Goal: Transaction & Acquisition: Subscribe to service/newsletter

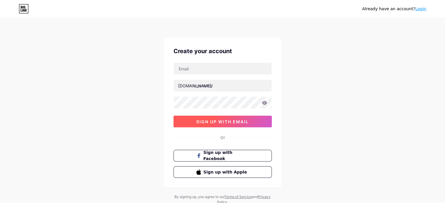
click at [246, 119] on span "sign up with email" at bounding box center [222, 121] width 52 height 5
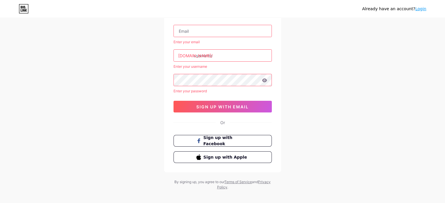
scroll to position [43, 0]
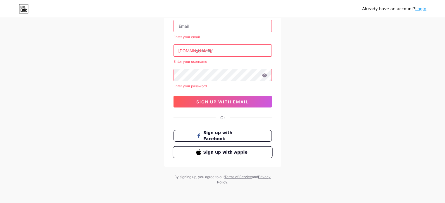
click at [242, 153] on span "Sign up with Apple" at bounding box center [226, 152] width 46 height 6
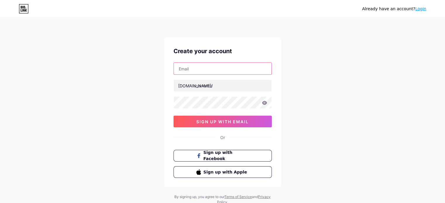
click at [211, 70] on input "text" at bounding box center [223, 69] width 98 height 12
type input "[EMAIL_ADDRESS][DOMAIN_NAME]"
click at [264, 103] on icon at bounding box center [264, 103] width 5 height 4
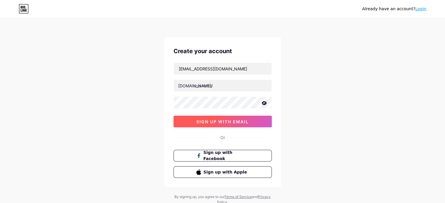
click at [246, 123] on span "sign up with email" at bounding box center [222, 121] width 52 height 5
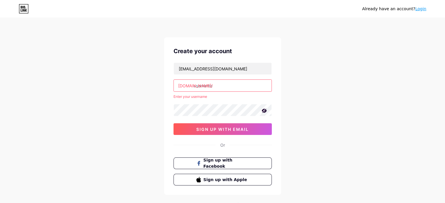
click at [230, 83] on input "text" at bounding box center [223, 86] width 98 height 12
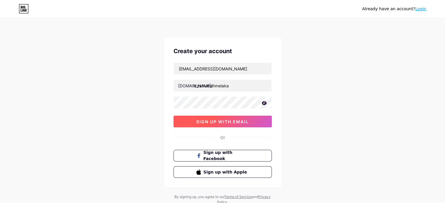
click at [220, 123] on span "sign up with email" at bounding box center [222, 121] width 52 height 5
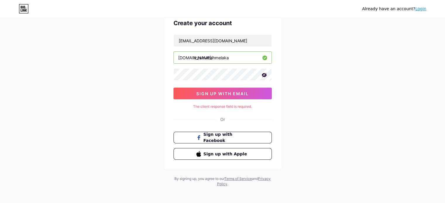
scroll to position [30, 0]
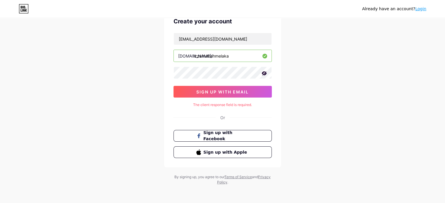
click at [235, 107] on div "Create your account izzatishk10@gmail.com bio.link/ izzatrumahmelaka sign up wi…" at bounding box center [222, 88] width 117 height 160
click at [241, 92] on span "sign up with email" at bounding box center [222, 92] width 52 height 5
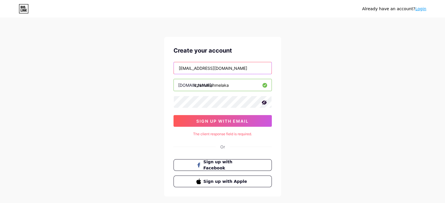
click at [249, 69] on input "izzatishk10@gmail.com" at bounding box center [223, 68] width 98 height 12
click at [294, 102] on div "Already have an account? Login Create your account izzatishk10@gmail.com bio.li…" at bounding box center [222, 116] width 445 height 234
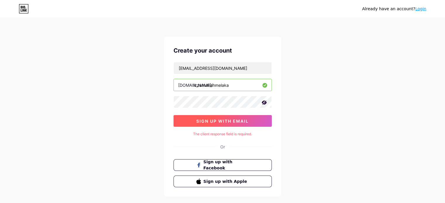
click at [240, 121] on span "sign up with email" at bounding box center [222, 121] width 52 height 5
click at [237, 132] on div "The client response field is required." at bounding box center [223, 134] width 98 height 5
click at [235, 135] on div "The client response field is required." at bounding box center [223, 134] width 98 height 5
click at [234, 84] on input "izzatrumahmelaka" at bounding box center [223, 85] width 98 height 12
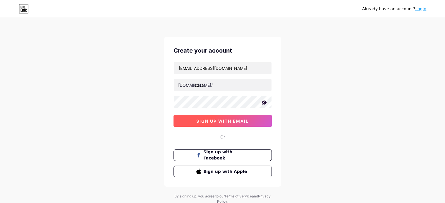
click at [218, 124] on button "sign up with email" at bounding box center [223, 121] width 98 height 12
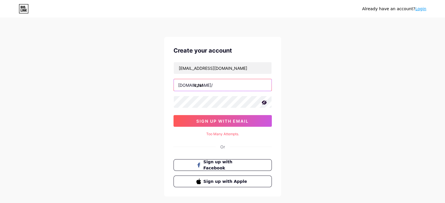
click at [224, 87] on input "izzat" at bounding box center [223, 85] width 98 height 12
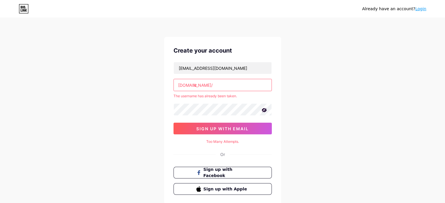
type input "i"
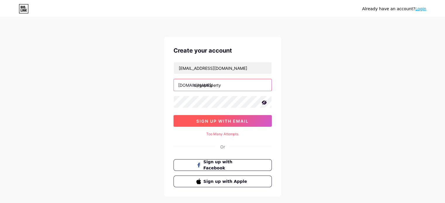
type input "cikguproperty"
click at [229, 119] on span "sign up with email" at bounding box center [222, 121] width 52 height 5
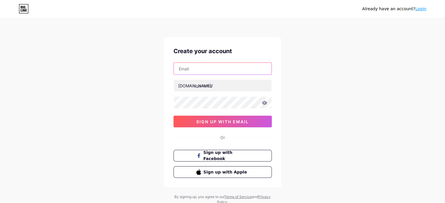
click at [201, 68] on input "text" at bounding box center [223, 69] width 98 height 12
type input "[EMAIL_ADDRESS][DOMAIN_NAME]"
click at [266, 104] on icon at bounding box center [264, 103] width 5 height 4
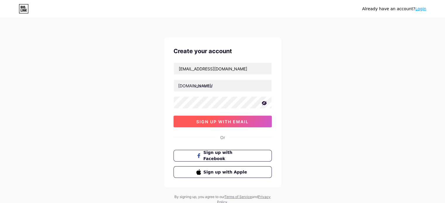
click at [252, 117] on button "sign up with email" at bounding box center [223, 122] width 98 height 12
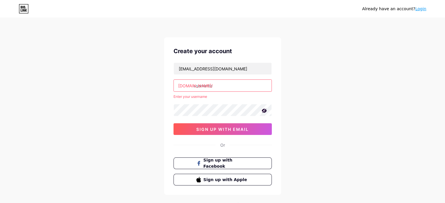
click at [244, 85] on input "text" at bounding box center [223, 86] width 98 height 12
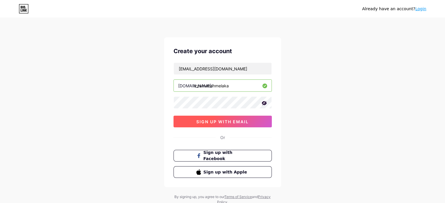
type input "izzatrumahmelaka"
click at [237, 123] on span "sign up with email" at bounding box center [222, 121] width 52 height 5
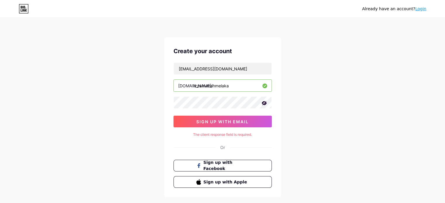
click at [238, 136] on div "The client response field is required." at bounding box center [223, 134] width 98 height 5
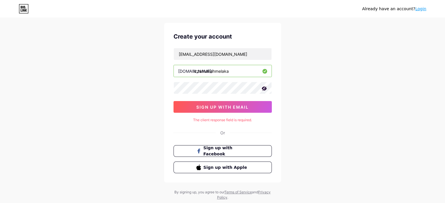
scroll to position [29, 0]
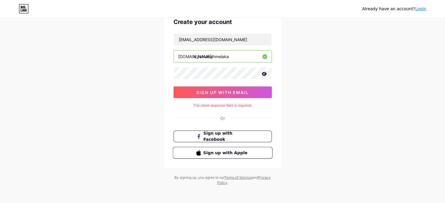
click at [242, 158] on button "Sign up with Apple" at bounding box center [223, 153] width 100 height 12
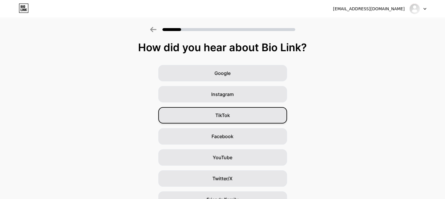
click at [241, 113] on div "TikTok" at bounding box center [222, 115] width 129 height 16
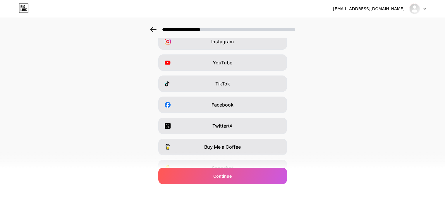
scroll to position [59, 0]
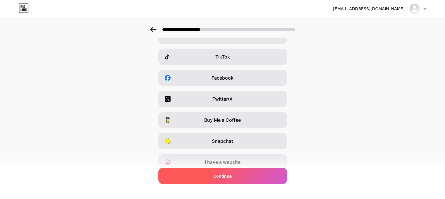
click at [232, 176] on span "Continue" at bounding box center [222, 176] width 18 height 6
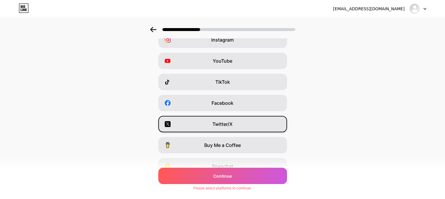
scroll to position [0, 0]
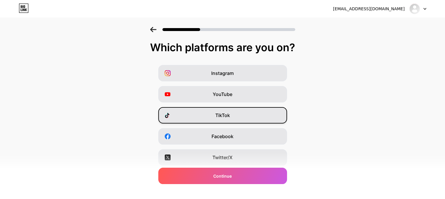
click at [232, 115] on div "TikTok" at bounding box center [222, 115] width 129 height 16
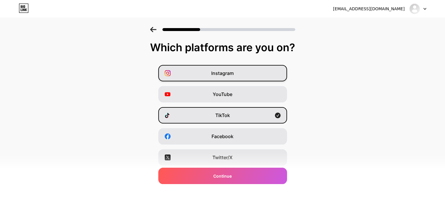
click at [244, 68] on div "Instagram" at bounding box center [222, 73] width 129 height 16
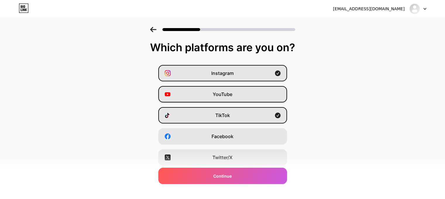
click at [249, 94] on div "YouTube" at bounding box center [222, 94] width 129 height 16
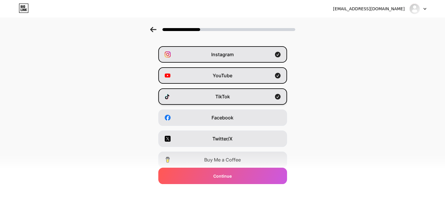
scroll to position [29, 0]
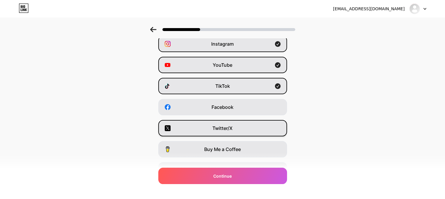
click at [251, 123] on div "Twitter/X" at bounding box center [222, 128] width 129 height 16
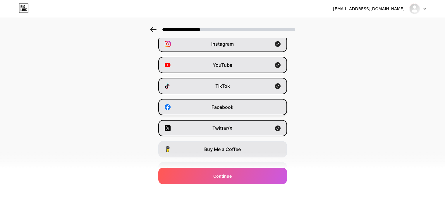
click at [252, 105] on div "Facebook" at bounding box center [222, 107] width 129 height 16
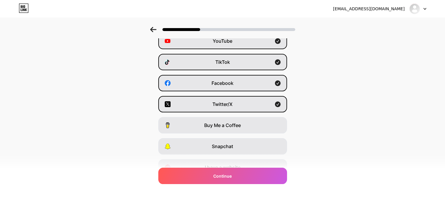
scroll to position [83, 0]
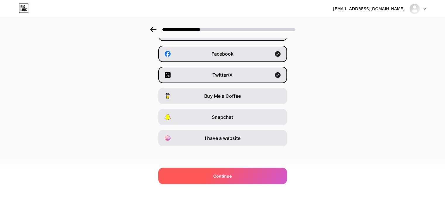
click at [236, 176] on div "Continue" at bounding box center [222, 176] width 129 height 16
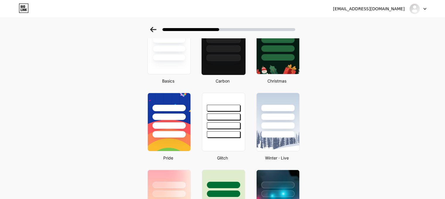
scroll to position [0, 0]
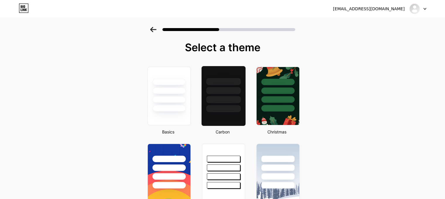
click at [225, 90] on div at bounding box center [223, 90] width 34 height 7
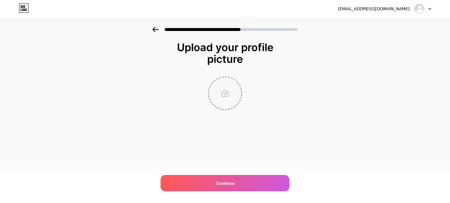
click at [218, 97] on input "file" at bounding box center [225, 93] width 32 height 32
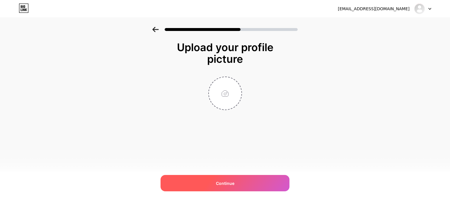
click at [252, 181] on div "Continue" at bounding box center [224, 183] width 129 height 16
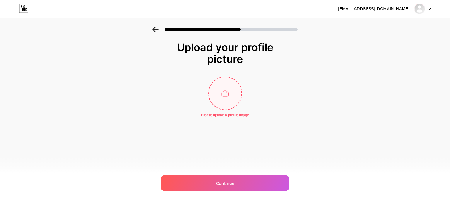
click at [219, 88] on input "file" at bounding box center [225, 93] width 32 height 32
type input "C:\fakepath\izzat picture.jpg"
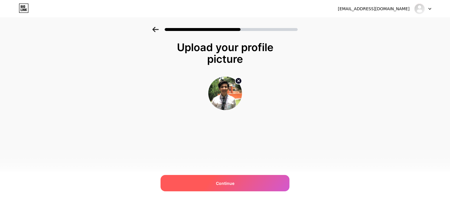
click at [240, 187] on div "Continue" at bounding box center [224, 183] width 129 height 16
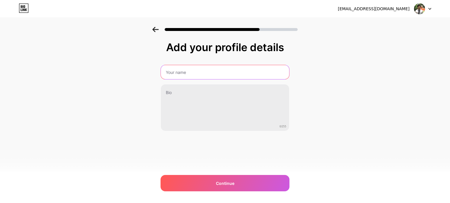
click at [202, 66] on input "text" at bounding box center [225, 72] width 128 height 14
type input "izzat issahak"
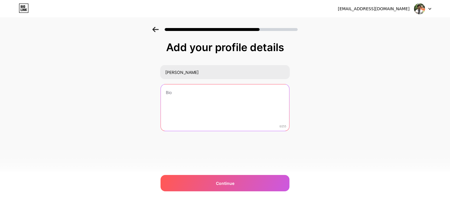
click at [202, 88] on textarea at bounding box center [225, 108] width 128 height 47
click at [221, 88] on textarea at bounding box center [224, 108] width 129 height 48
click at [172, 115] on textarea at bounding box center [224, 108] width 129 height 48
paste textarea ""Saya seorang ejen hartanah berdaftar yang komited membantu anda dalam proses j…"
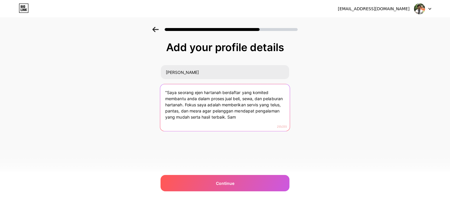
click at [244, 121] on textarea ""Saya seorang ejen hartanah berdaftar yang komited membantu anda dalam proses j…" at bounding box center [224, 108] width 129 height 48
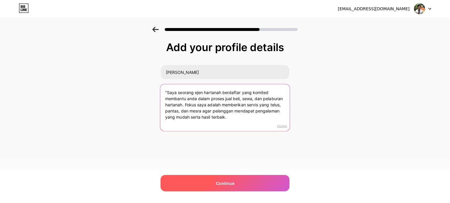
type textarea ""Saya seorang ejen hartanah berdaftar yang komited membantu anda dalam proses j…"
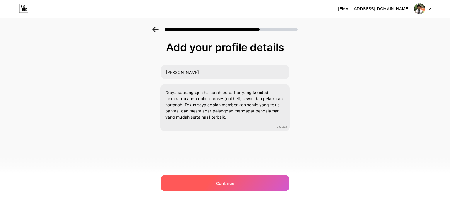
click at [237, 180] on div "Continue" at bounding box center [224, 183] width 129 height 16
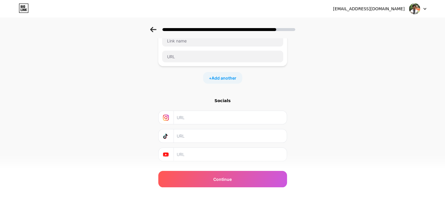
scroll to position [56, 0]
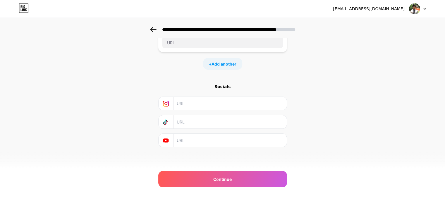
click at [206, 123] on input "text" at bounding box center [230, 121] width 106 height 13
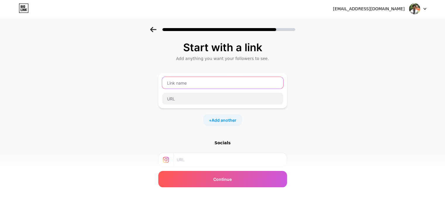
click at [190, 85] on input "text" at bounding box center [222, 83] width 121 height 12
click at [222, 120] on span "Add another" at bounding box center [224, 120] width 25 height 6
click at [222, 86] on input "text" at bounding box center [222, 83] width 121 height 12
click at [243, 82] on input "text" at bounding box center [222, 83] width 121 height 12
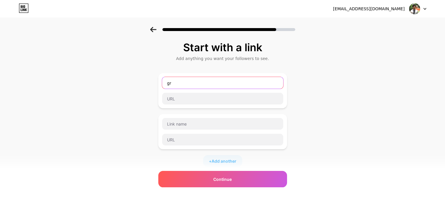
type input "g"
type input "Rumah melaka"
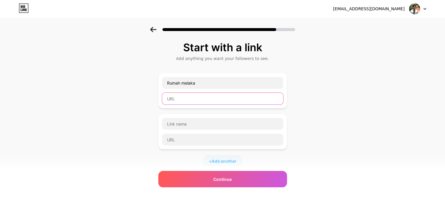
click at [215, 102] on input "text" at bounding box center [222, 99] width 121 height 12
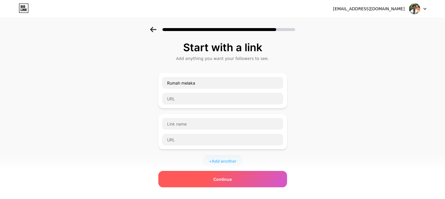
click at [201, 172] on div "Continue" at bounding box center [222, 179] width 129 height 16
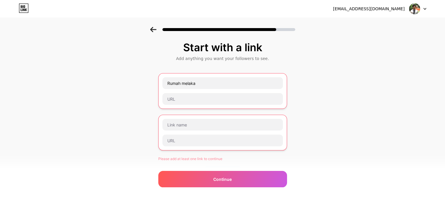
click at [194, 92] on div "Rumah melaka" at bounding box center [222, 91] width 121 height 28
click at [194, 98] on input "text" at bounding box center [222, 99] width 121 height 12
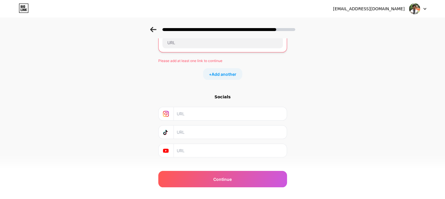
scroll to position [108, 0]
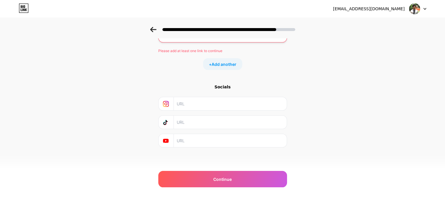
click at [200, 124] on input "text" at bounding box center [230, 122] width 106 height 13
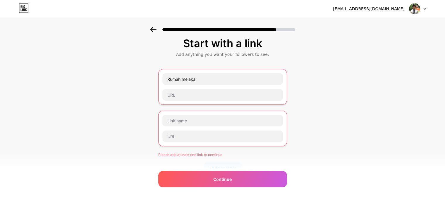
scroll to position [0, 0]
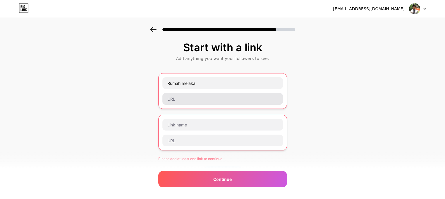
type input "izz"
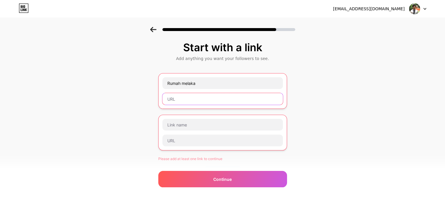
click at [213, 96] on input "text" at bounding box center [222, 99] width 121 height 12
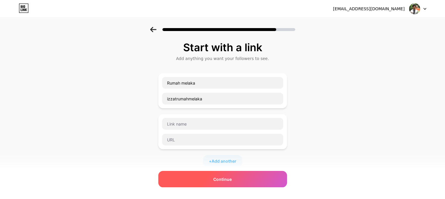
click at [225, 176] on span "Continue" at bounding box center [222, 179] width 18 height 6
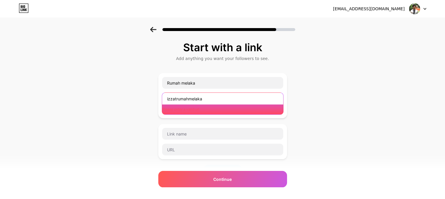
click at [230, 103] on input "izzatrumahmelaka" at bounding box center [222, 99] width 121 height 12
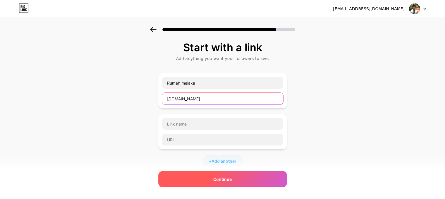
type input "izzatrumahmelaka.com"
click at [259, 183] on div "Continue" at bounding box center [222, 179] width 129 height 16
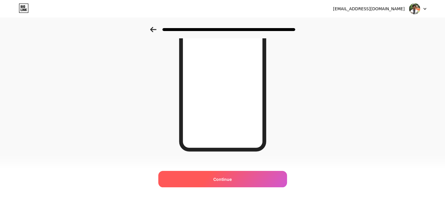
scroll to position [88, 0]
click at [239, 175] on div "Continue" at bounding box center [222, 179] width 129 height 16
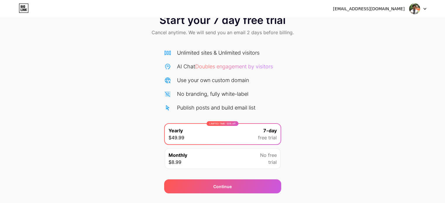
scroll to position [32, 0]
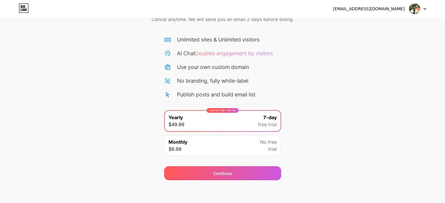
click at [211, 148] on div "Monthly $8.99 No free trial" at bounding box center [223, 146] width 116 height 20
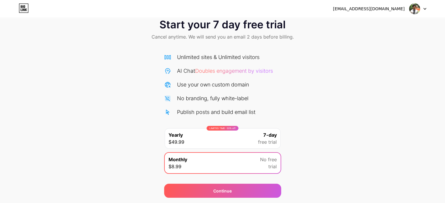
scroll to position [0, 0]
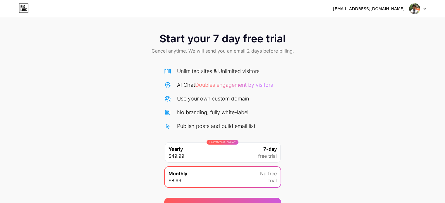
click at [349, 45] on div "Start your 7 day free trial Cancel anytime. We will send you an email 2 days be…" at bounding box center [222, 44] width 445 height 35
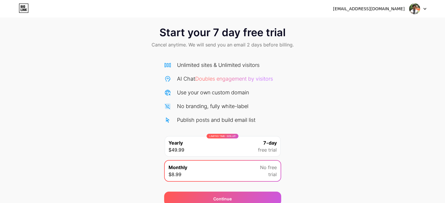
scroll to position [32, 0]
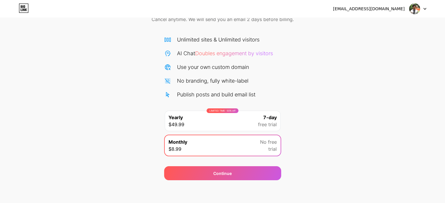
click at [247, 192] on div "Izzatishk10@gmail.com Logout Link Copied Start your 7 day free trial Cancel any…" at bounding box center [222, 86] width 445 height 236
click at [233, 185] on div "Izzatishk10@gmail.com Logout Link Copied Start your 7 day free trial Cancel any…" at bounding box center [222, 86] width 445 height 236
click at [227, 160] on div "Continue" at bounding box center [222, 170] width 117 height 21
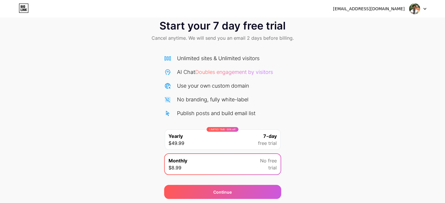
scroll to position [2, 0]
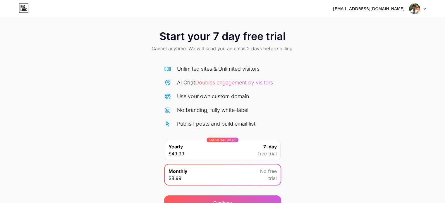
click at [228, 62] on div "Unlimited sites & Unlimited visitors AI Chat Doubles engagement by visitors Use…" at bounding box center [222, 124] width 117 height 130
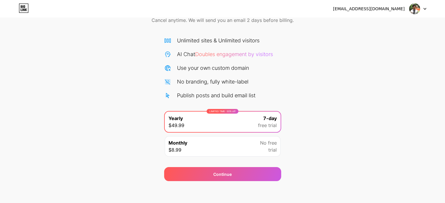
scroll to position [32, 0]
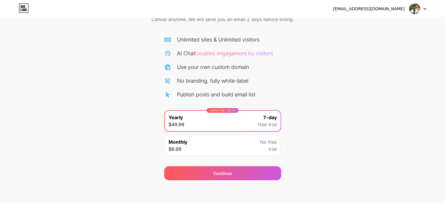
click at [221, 148] on div "Monthly $8.99 No free trial" at bounding box center [223, 146] width 116 height 20
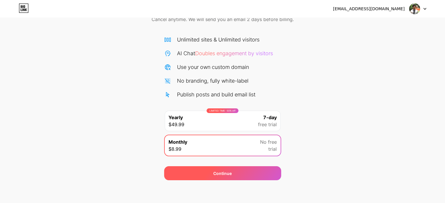
click at [227, 173] on div "Continue" at bounding box center [222, 174] width 18 height 6
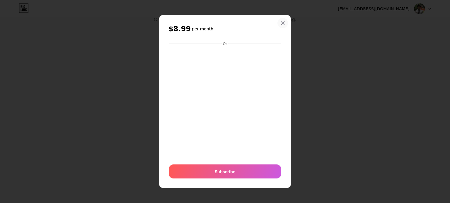
click at [281, 24] on icon at bounding box center [282, 23] width 3 height 3
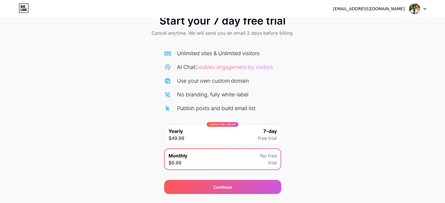
scroll to position [0, 0]
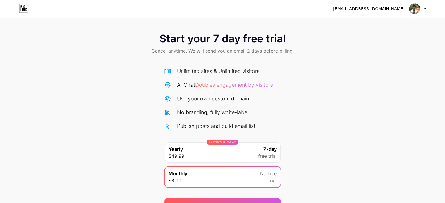
click at [394, 9] on div "[EMAIL_ADDRESS][DOMAIN_NAME]" at bounding box center [369, 9] width 72 height 6
click at [424, 9] on icon at bounding box center [425, 8] width 2 height 1
click at [18, 10] on div "[EMAIL_ADDRESS][DOMAIN_NAME] Logout" at bounding box center [222, 9] width 445 height 11
